Goal: Task Accomplishment & Management: Use online tool/utility

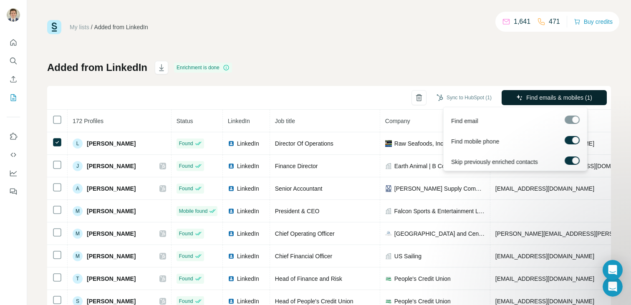
click at [535, 94] on span "Find emails & mobiles (1)" at bounding box center [559, 98] width 66 height 8
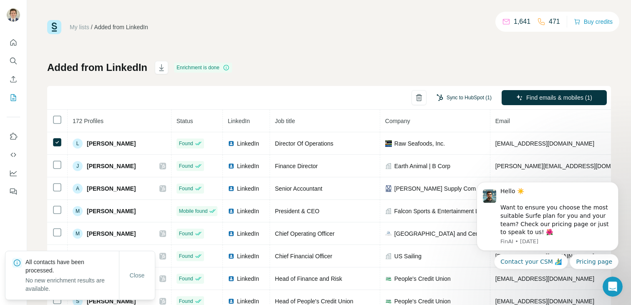
click at [443, 97] on button "Sync to HubSpot (1)" at bounding box center [464, 97] width 67 height 13
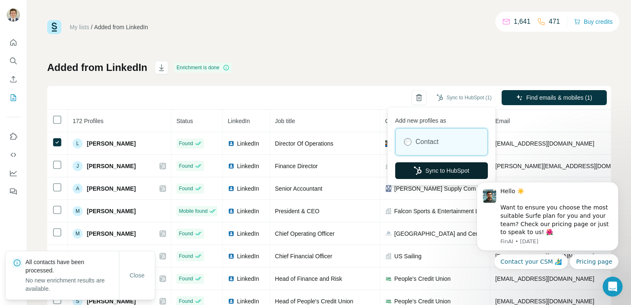
click at [426, 173] on button "Sync to HubSpot" at bounding box center [441, 170] width 93 height 17
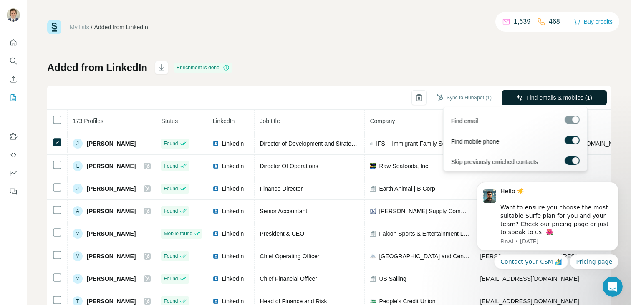
click at [562, 103] on button "Find emails & mobiles (1)" at bounding box center [554, 97] width 105 height 15
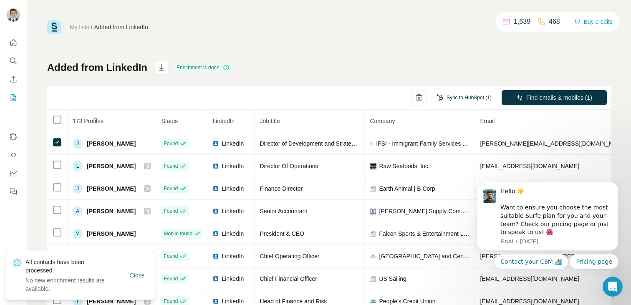
click at [449, 100] on button "Sync to HubSpot (1)" at bounding box center [464, 97] width 67 height 13
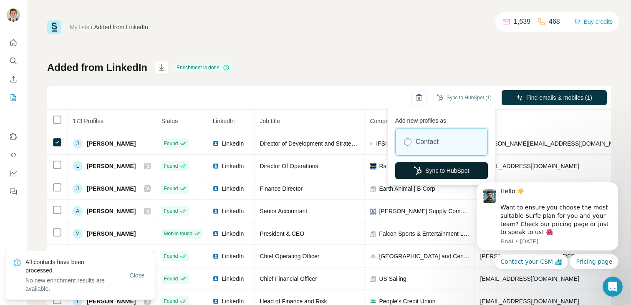
click at [443, 174] on button "Sync to HubSpot" at bounding box center [441, 170] width 93 height 17
